Goal: Navigation & Orientation: Understand site structure

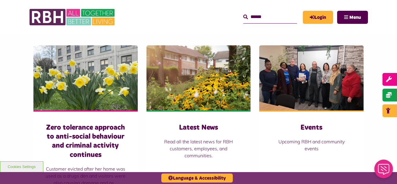
scroll to position [395, 0]
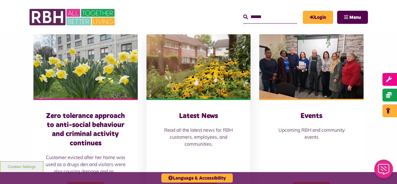
click at [213, 72] on img at bounding box center [198, 66] width 104 height 65
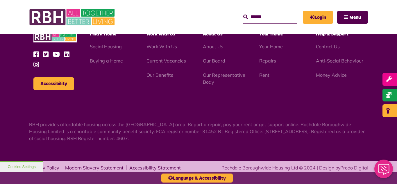
scroll to position [632, 0]
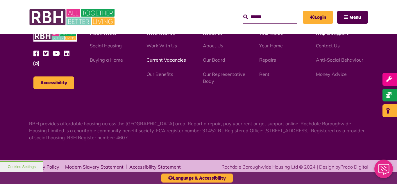
click at [163, 58] on link "Current Vacancies" at bounding box center [166, 60] width 40 height 6
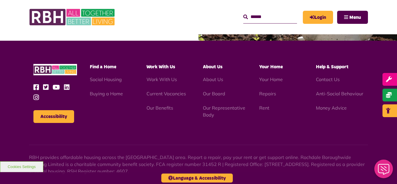
scroll to position [683, 0]
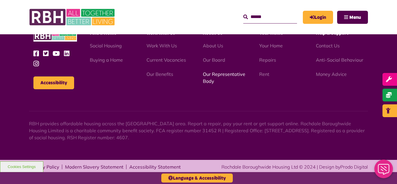
click at [215, 73] on link "Our Representative Body" at bounding box center [224, 77] width 42 height 13
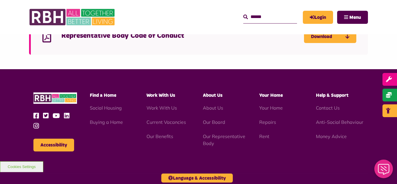
scroll to position [1687, 0]
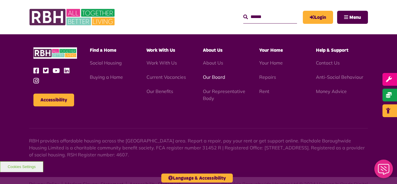
click at [209, 74] on link "Our Board" at bounding box center [214, 77] width 22 height 6
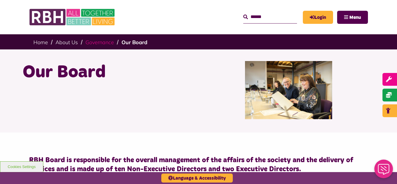
click at [98, 42] on link "Governance" at bounding box center [99, 42] width 28 height 7
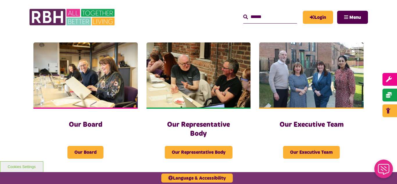
scroll to position [93, 0]
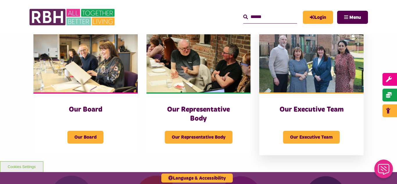
click at [304, 61] on img at bounding box center [311, 59] width 104 height 65
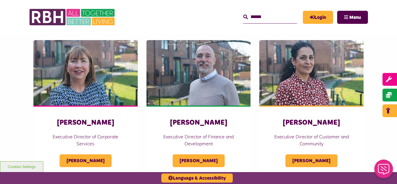
scroll to position [256, 0]
